Goal: Information Seeking & Learning: Learn about a topic

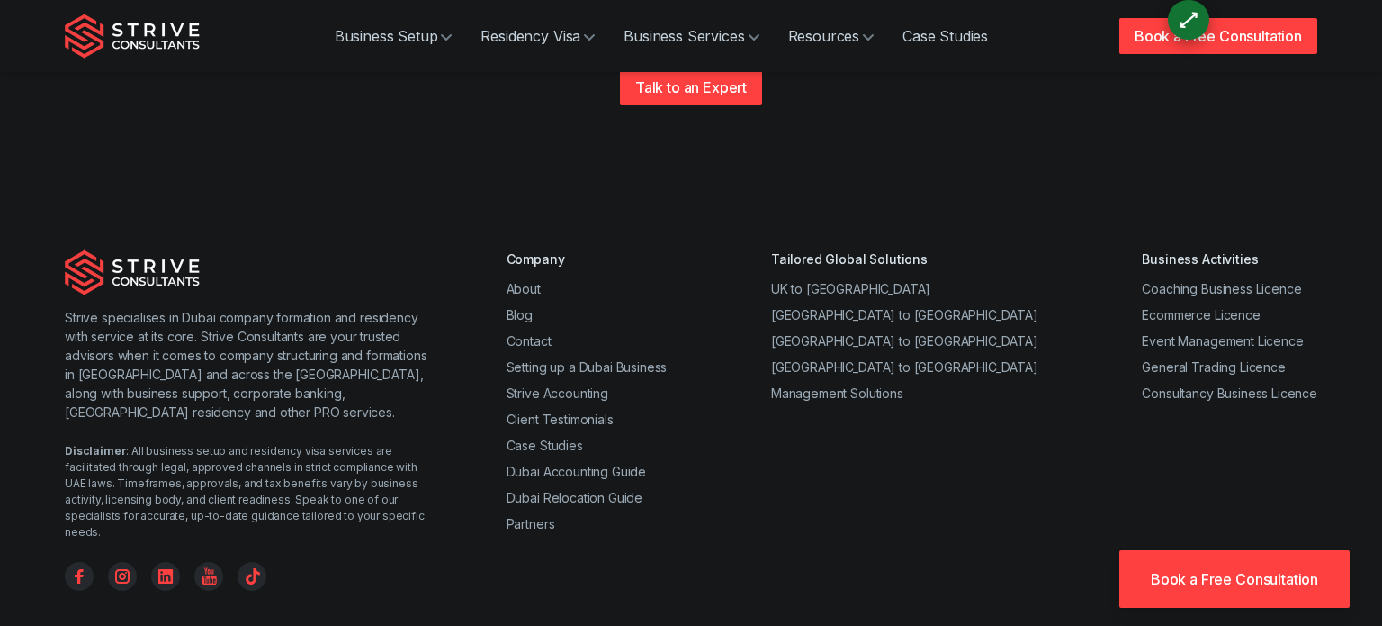
scroll to position [4951, 0]
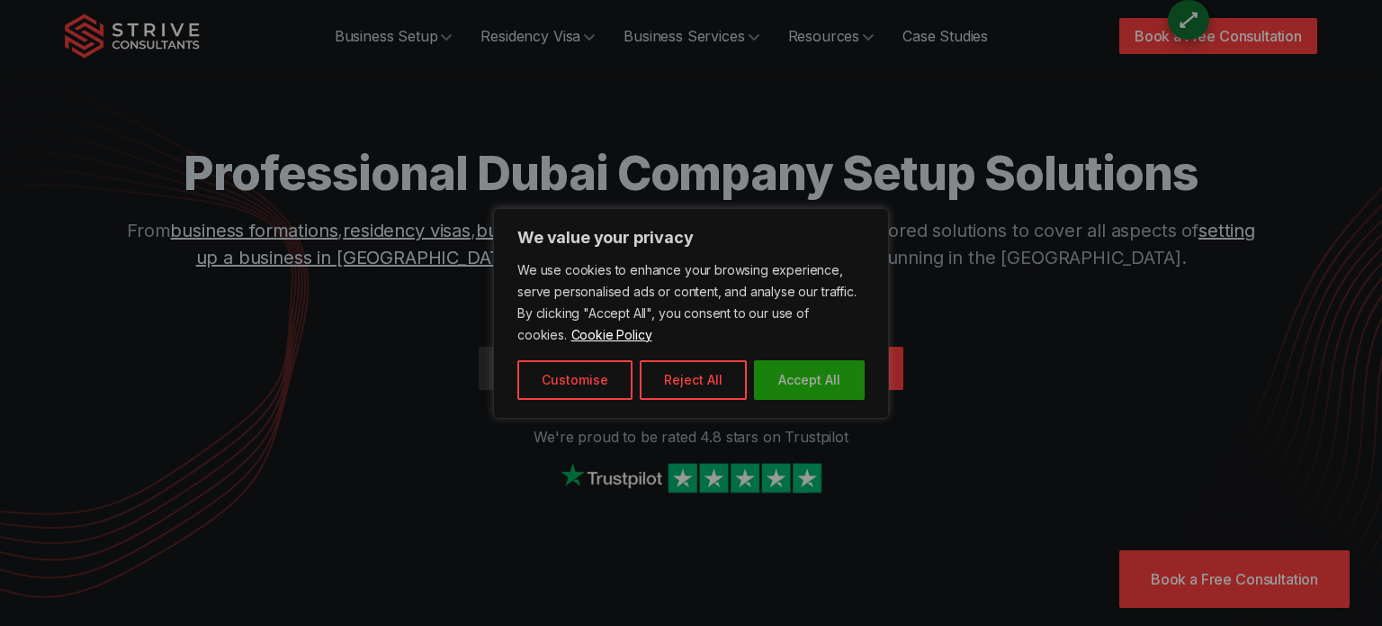
click at [796, 387] on button "Accept All" at bounding box center [809, 380] width 111 height 40
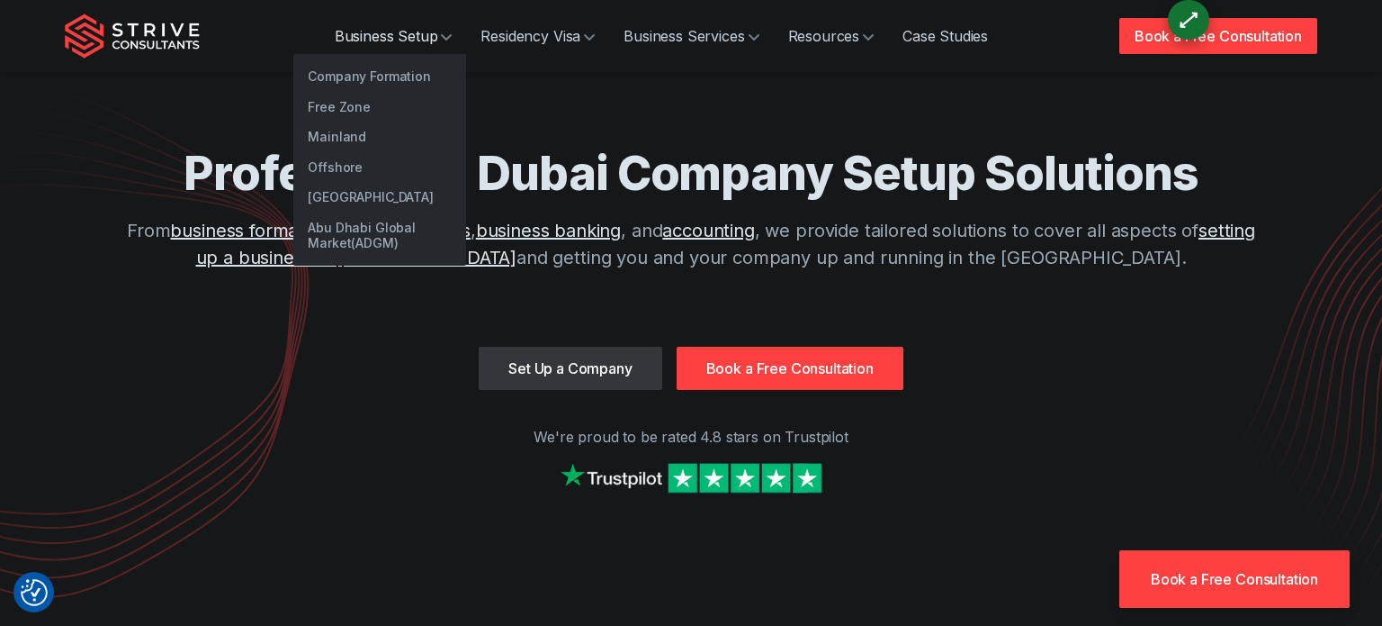
click at [396, 28] on link "Business Setup" at bounding box center [393, 36] width 147 height 36
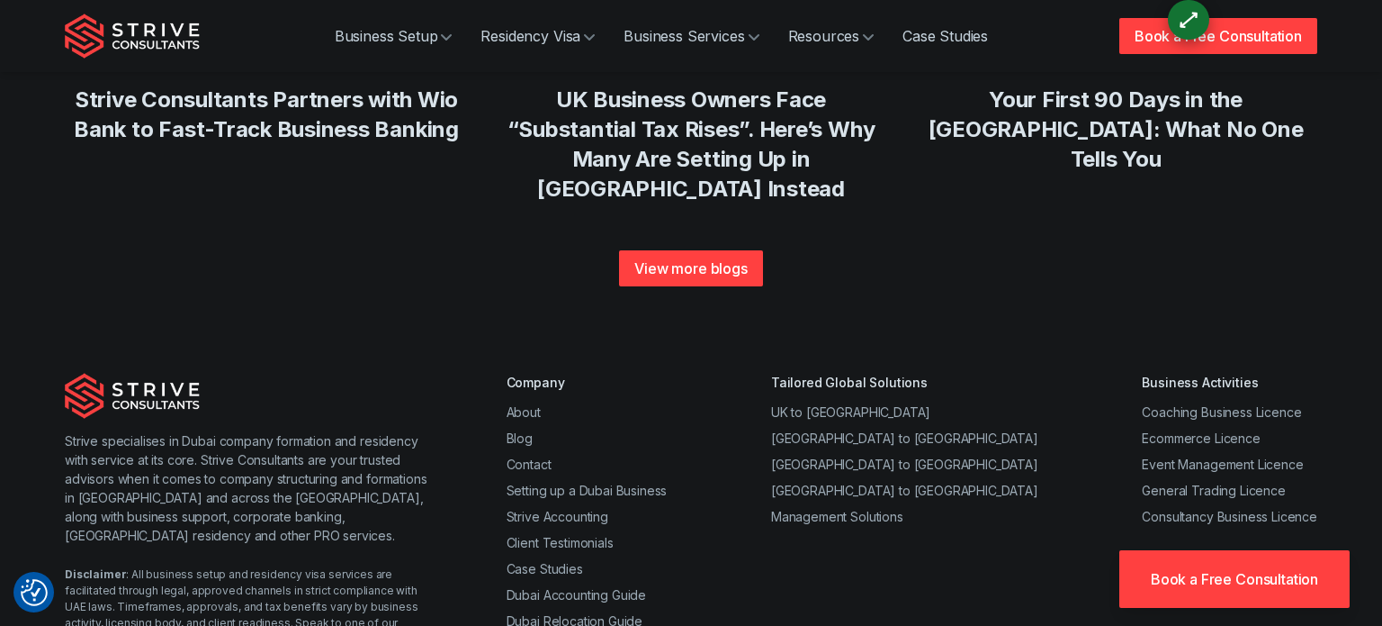
scroll to position [7110, 0]
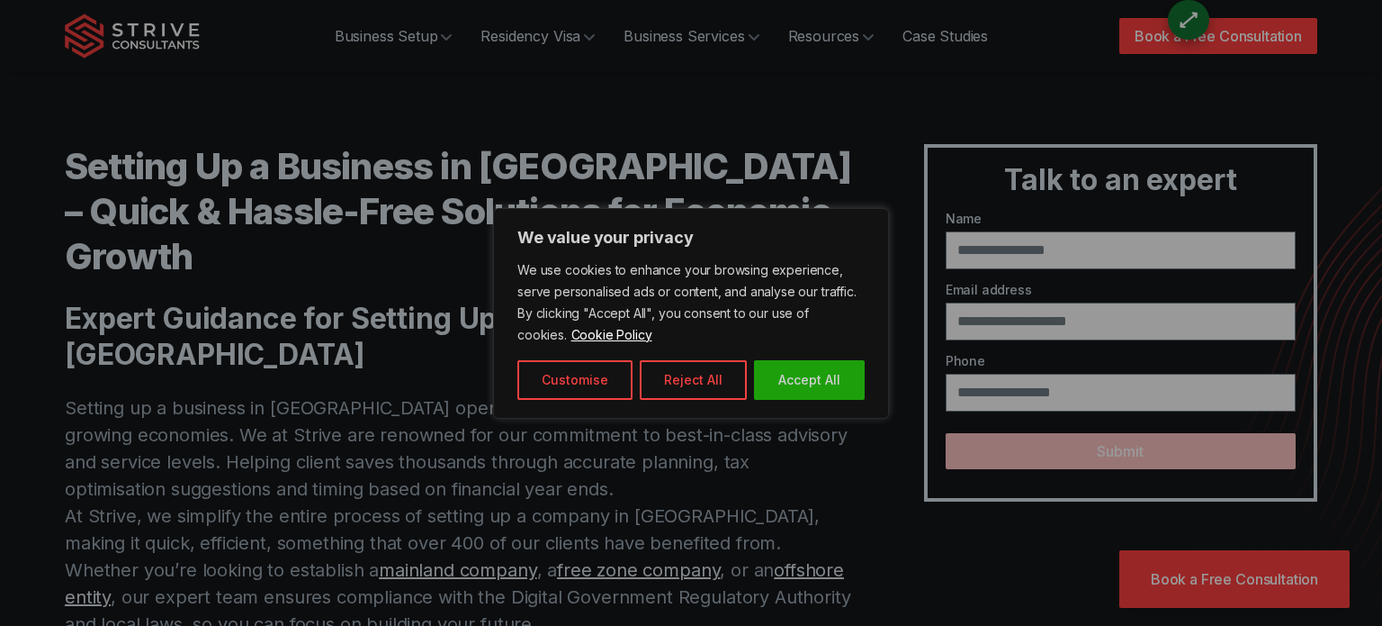
click at [563, 39] on div at bounding box center [691, 313] width 1382 height 626
click at [831, 408] on div "We value your privacy We use cookies to enhance your browsing experience, serve…" at bounding box center [691, 313] width 396 height 211
click at [841, 395] on button "Accept All" at bounding box center [809, 380] width 111 height 40
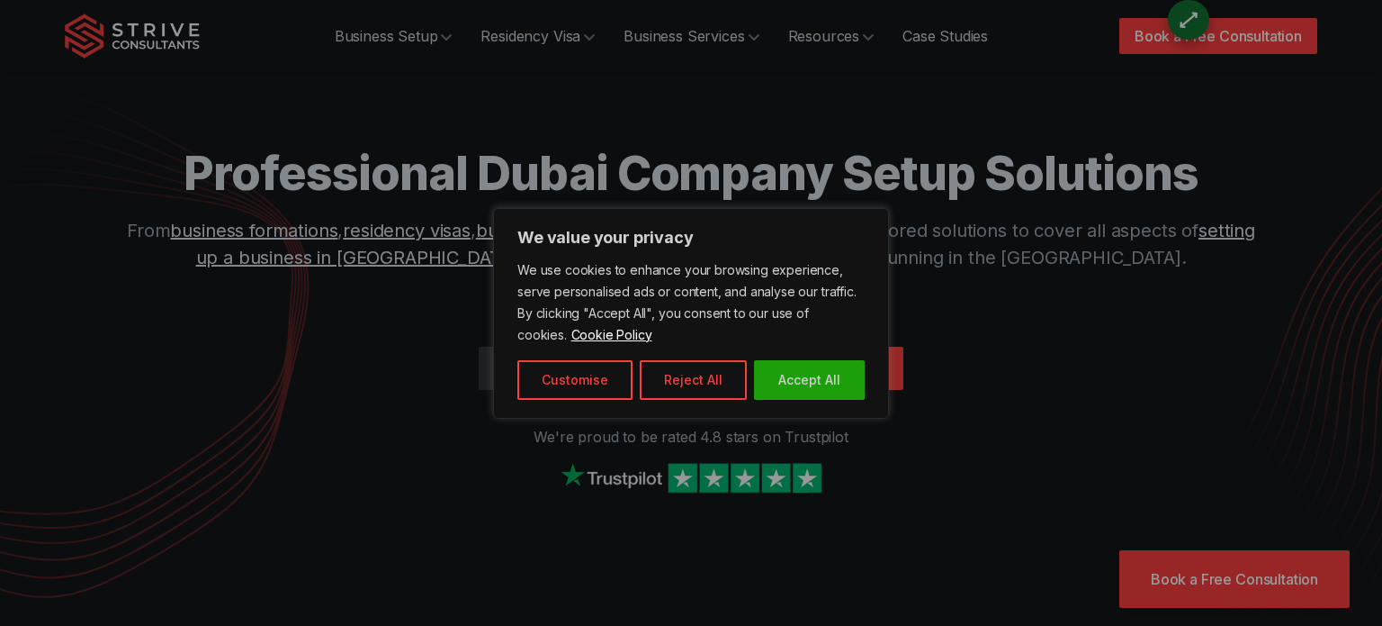
click at [442, 32] on div at bounding box center [691, 313] width 1382 height 626
click at [445, 38] on div at bounding box center [691, 313] width 1382 height 626
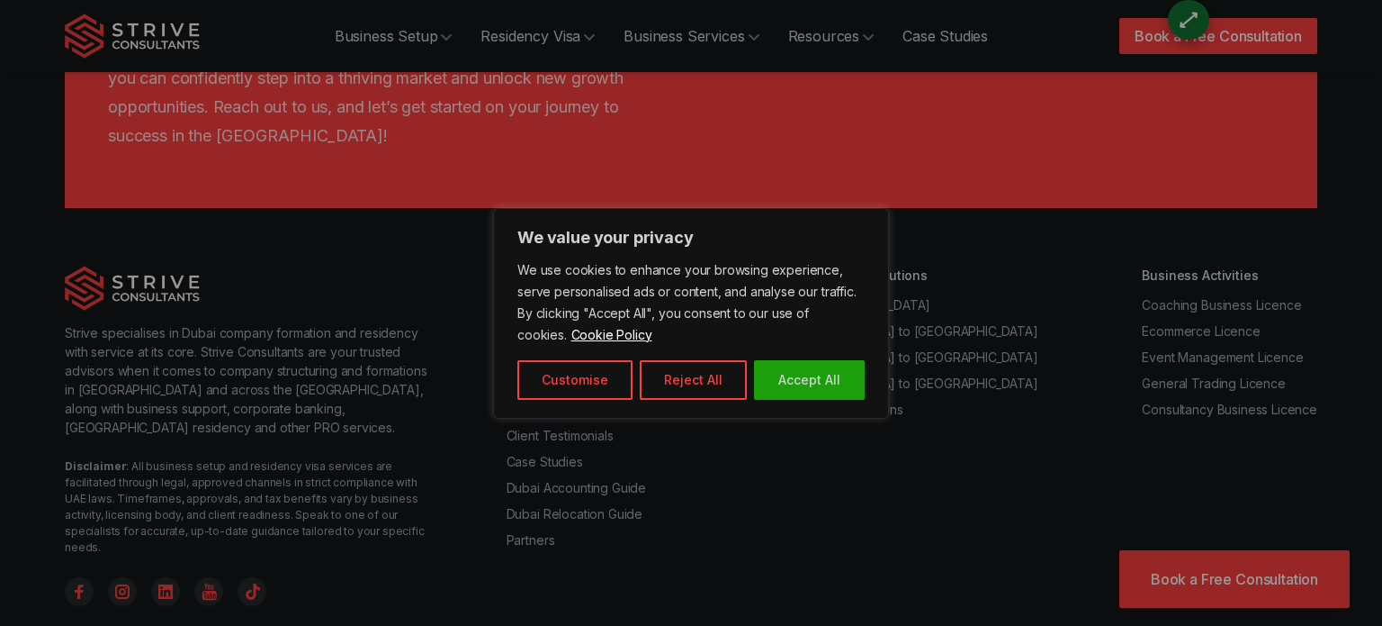
scroll to position [9587, 0]
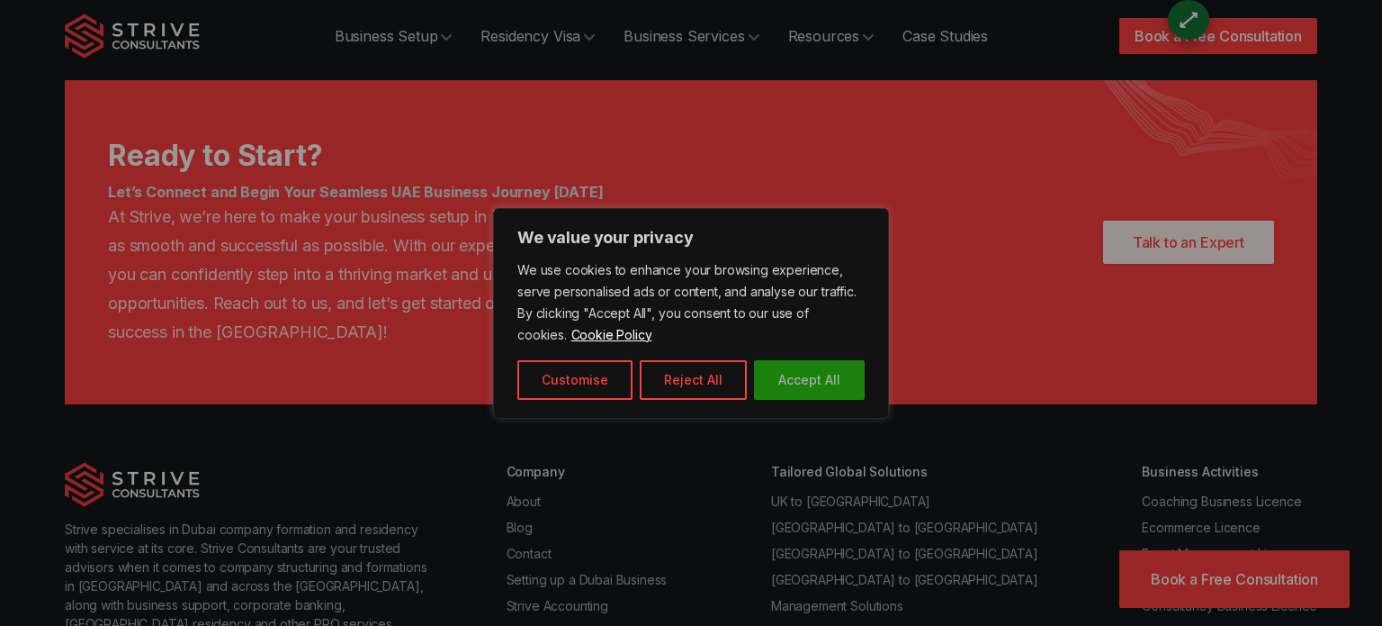
click at [779, 379] on button "Accept All" at bounding box center [809, 380] width 111 height 40
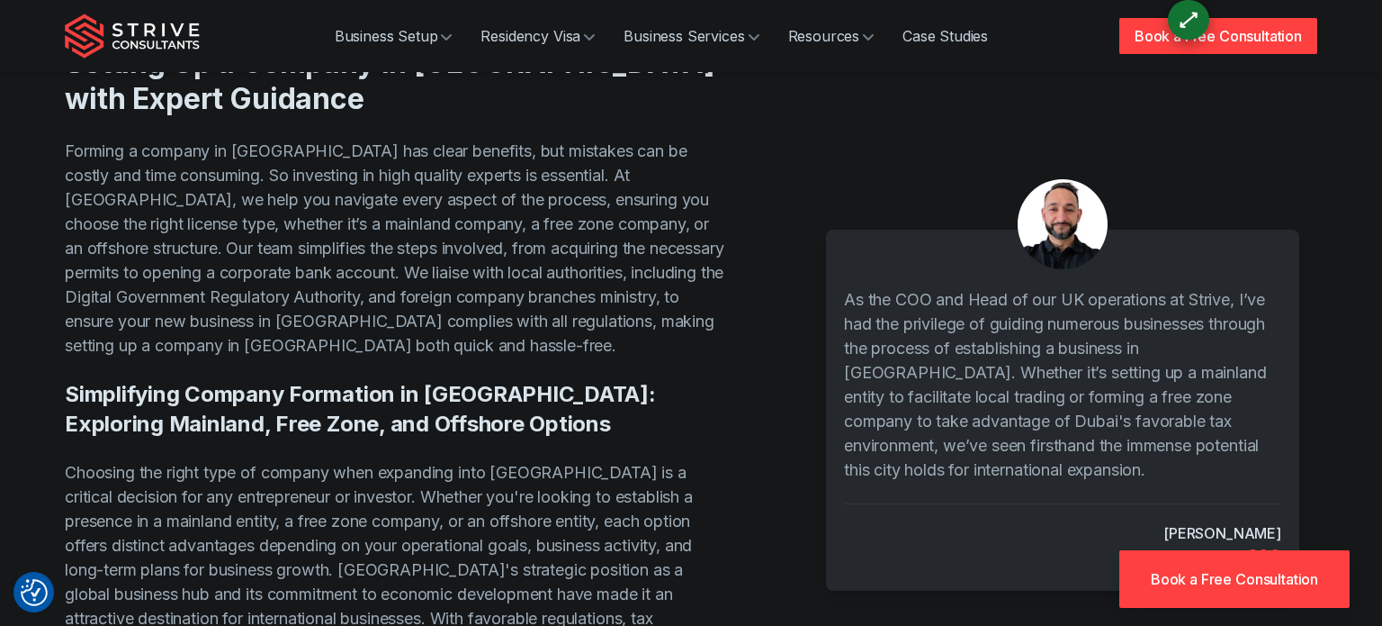
scroll to position [0, 0]
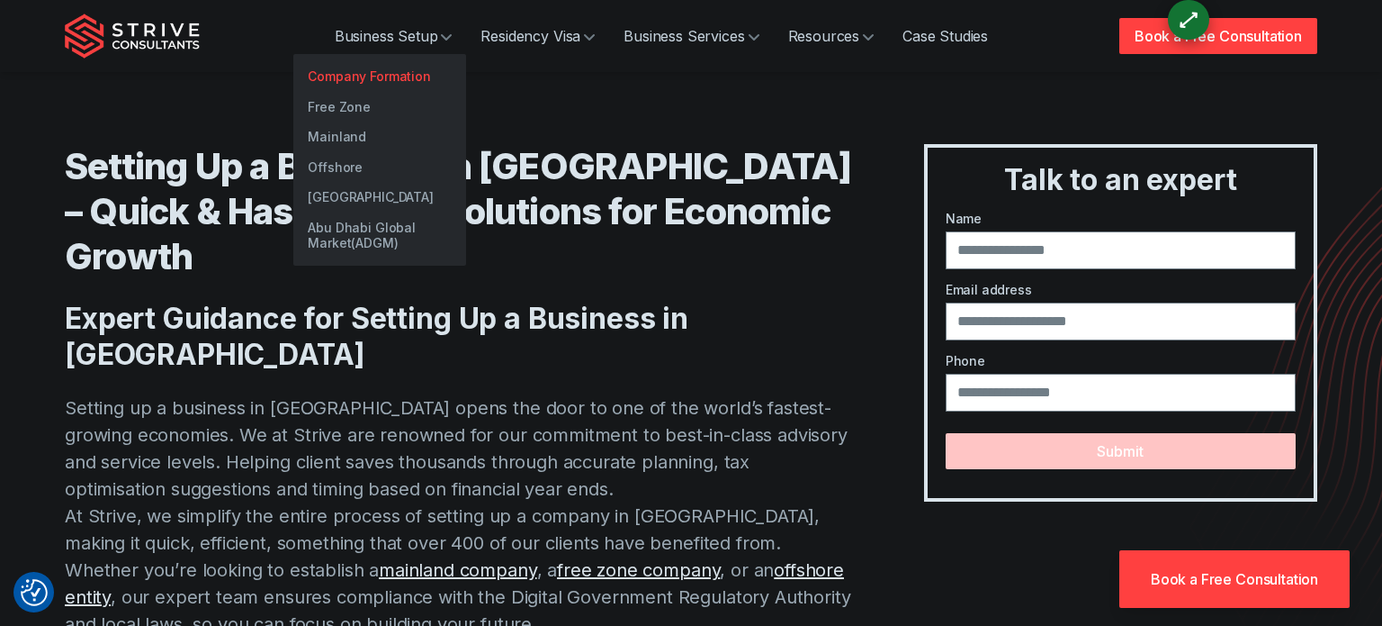
click at [409, 74] on link "Company Formation" at bounding box center [379, 76] width 173 height 31
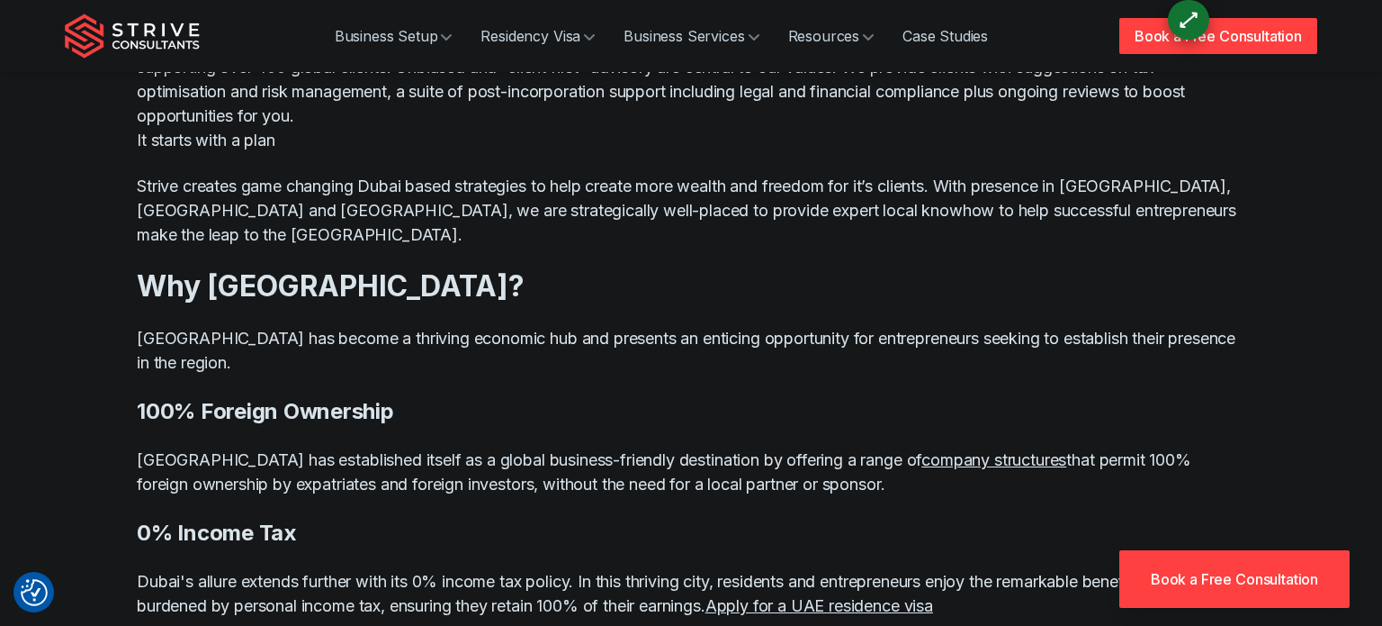
scroll to position [3237, 0]
